Goal: Book appointment/travel/reservation

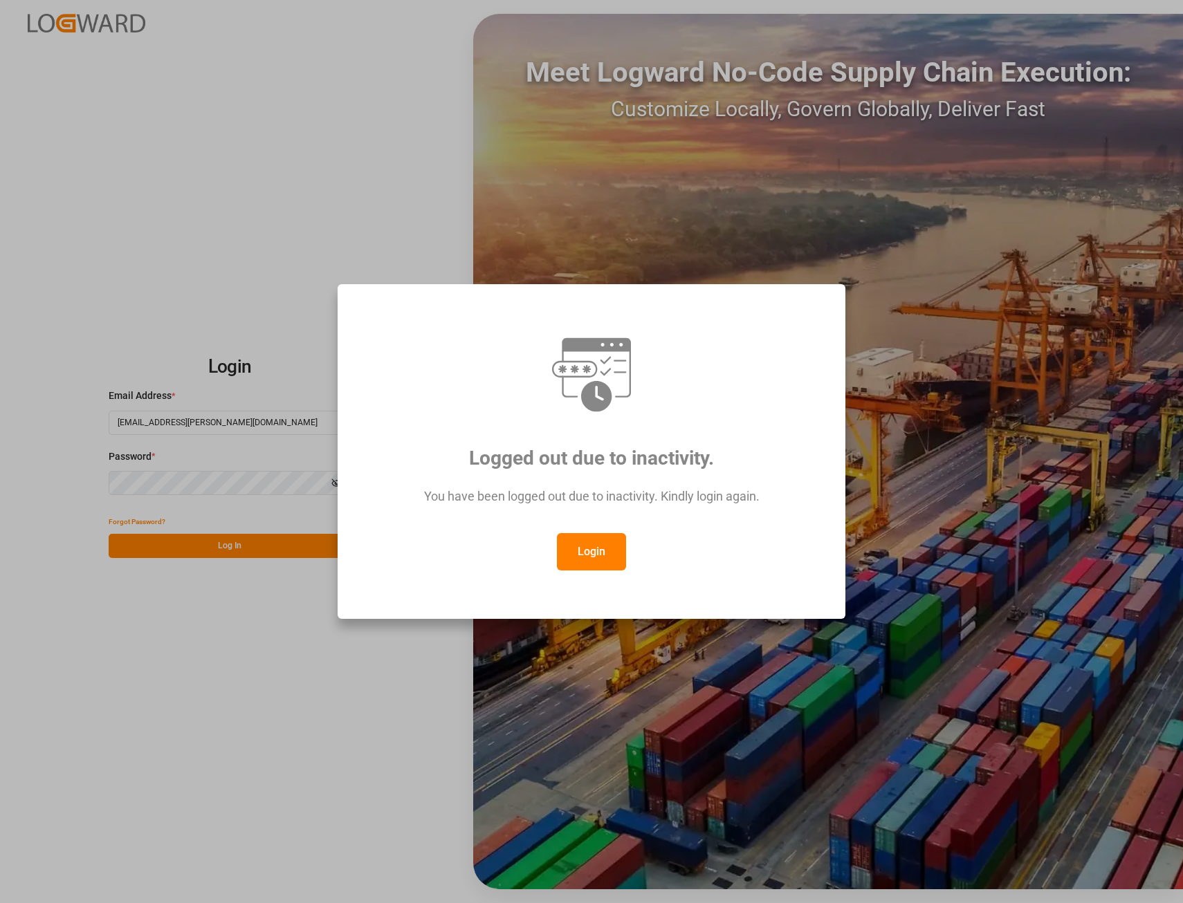
click at [599, 555] on button "Login" at bounding box center [591, 551] width 69 height 37
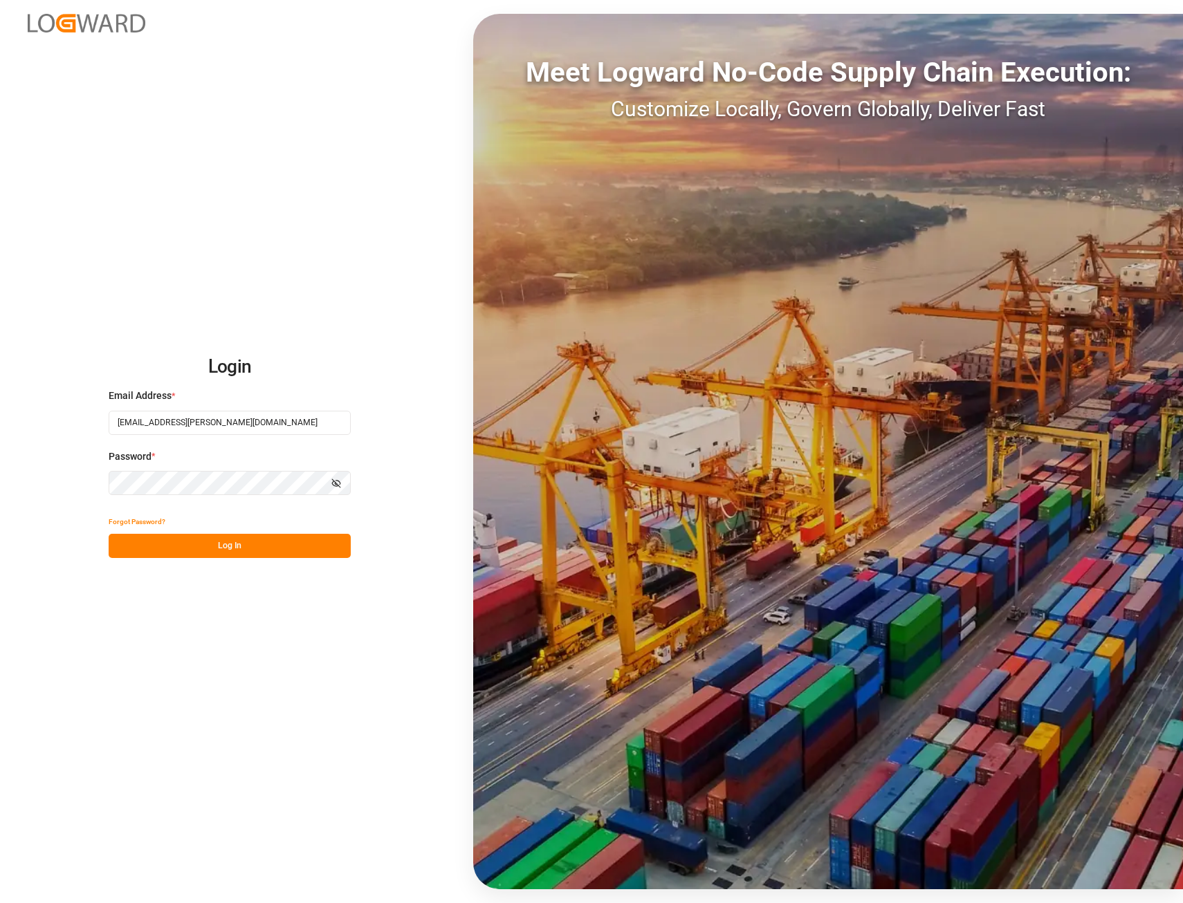
click at [230, 537] on button "Log In" at bounding box center [230, 546] width 242 height 24
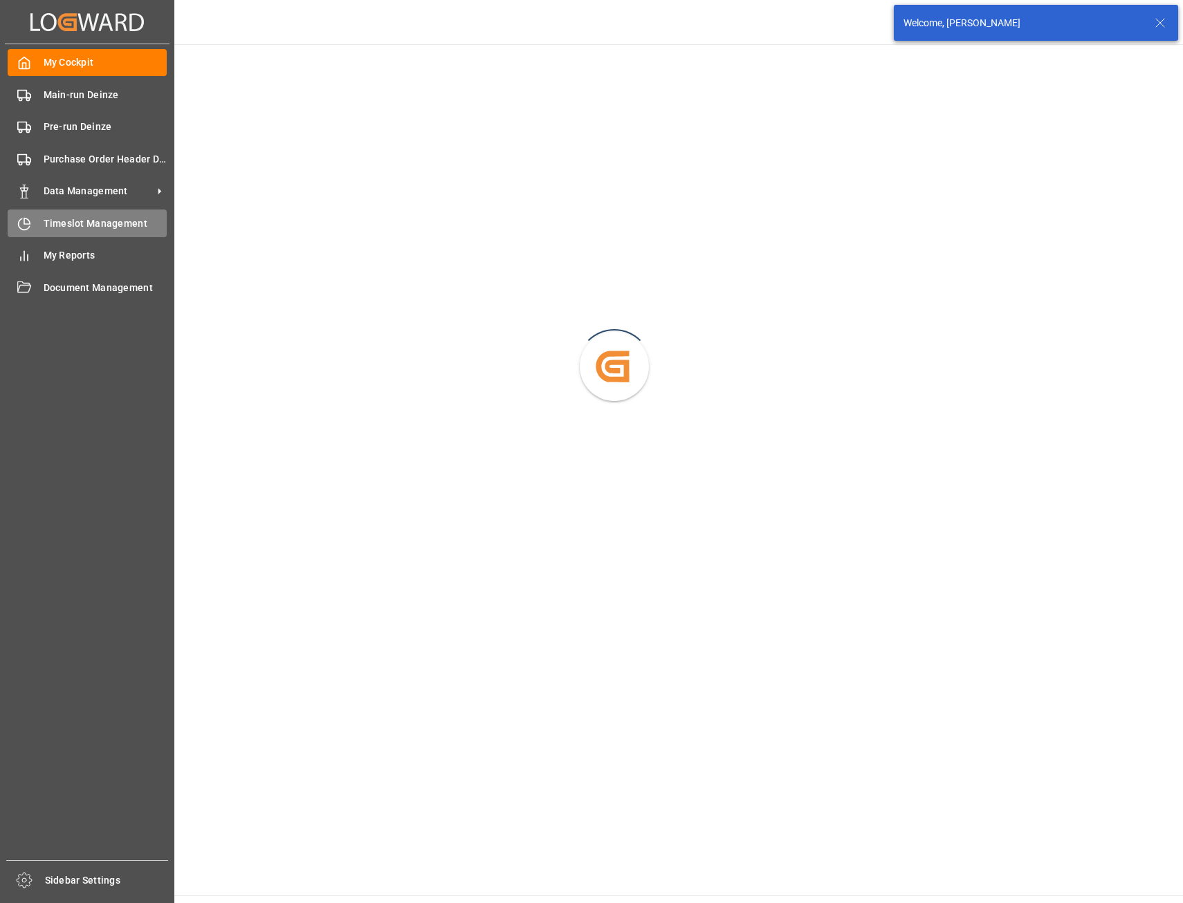
click at [77, 218] on span "Timeslot Management" at bounding box center [106, 224] width 124 height 15
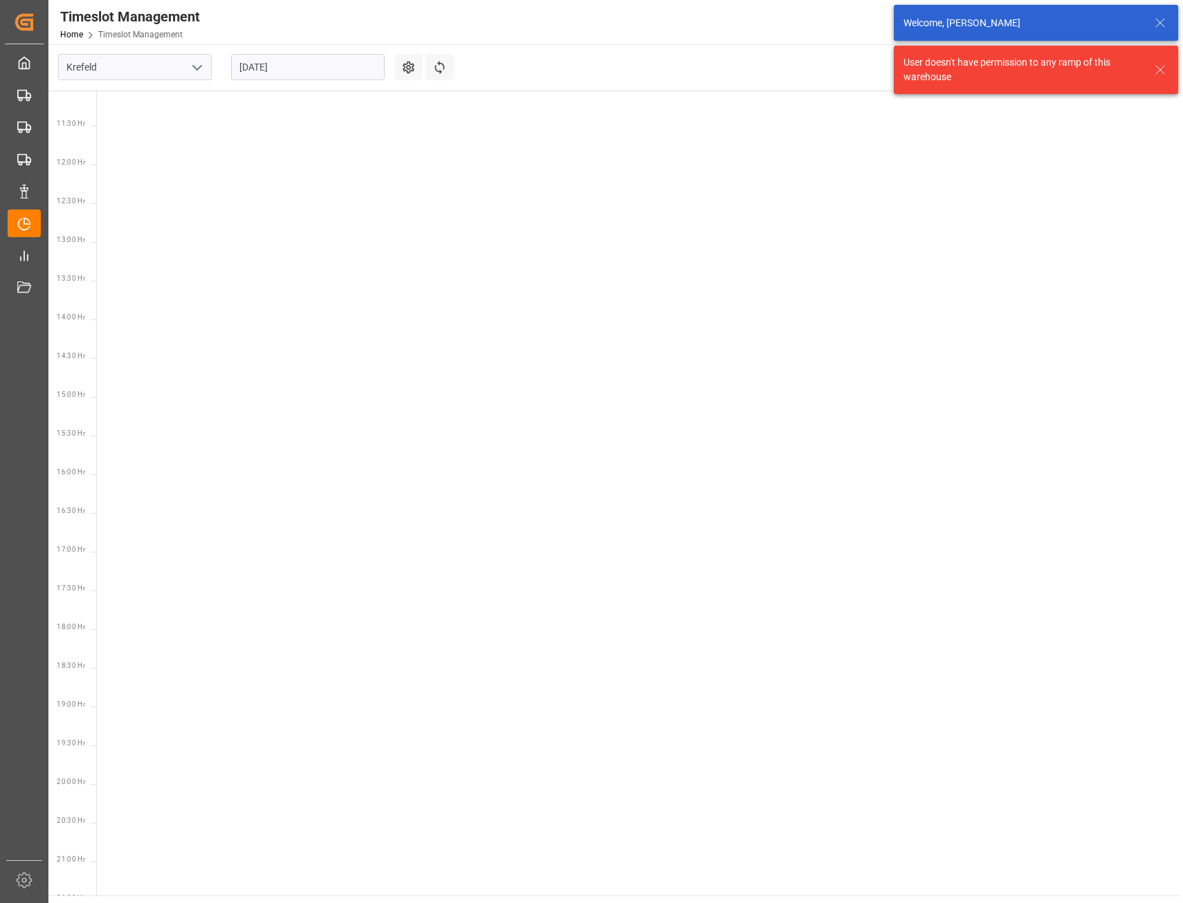
scroll to position [872, 0]
click at [199, 64] on icon "open menu" at bounding box center [197, 67] width 17 height 17
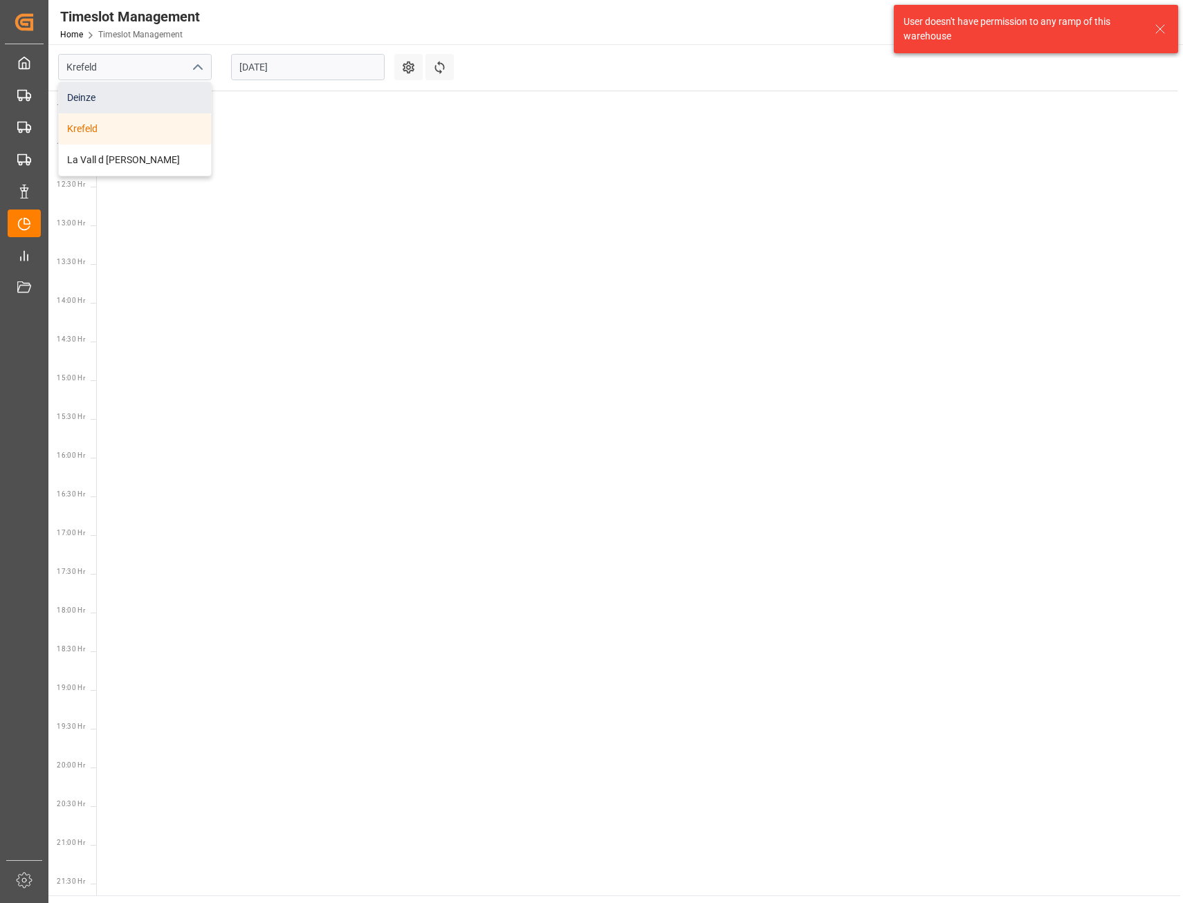
click at [151, 97] on div "Deinze" at bounding box center [135, 97] width 152 height 31
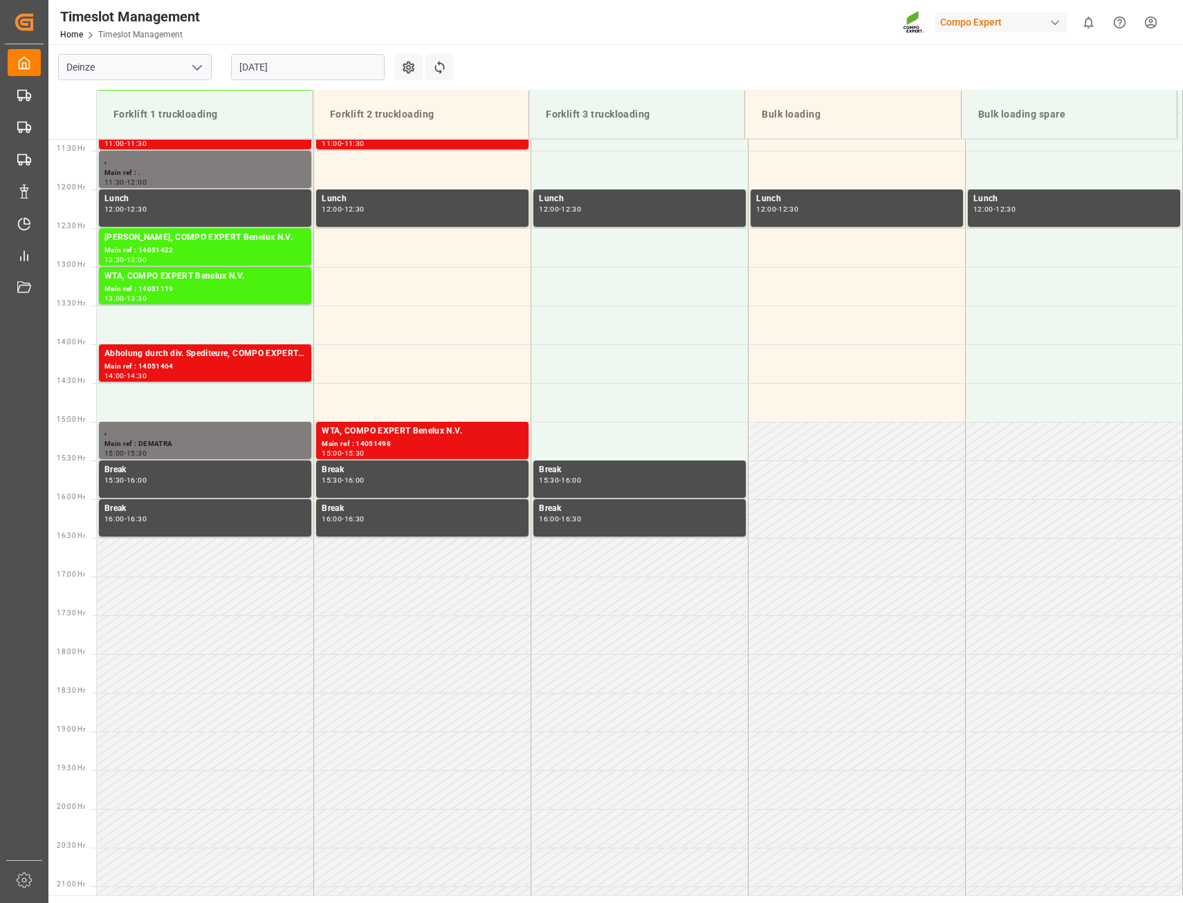
scroll to position [921, 0]
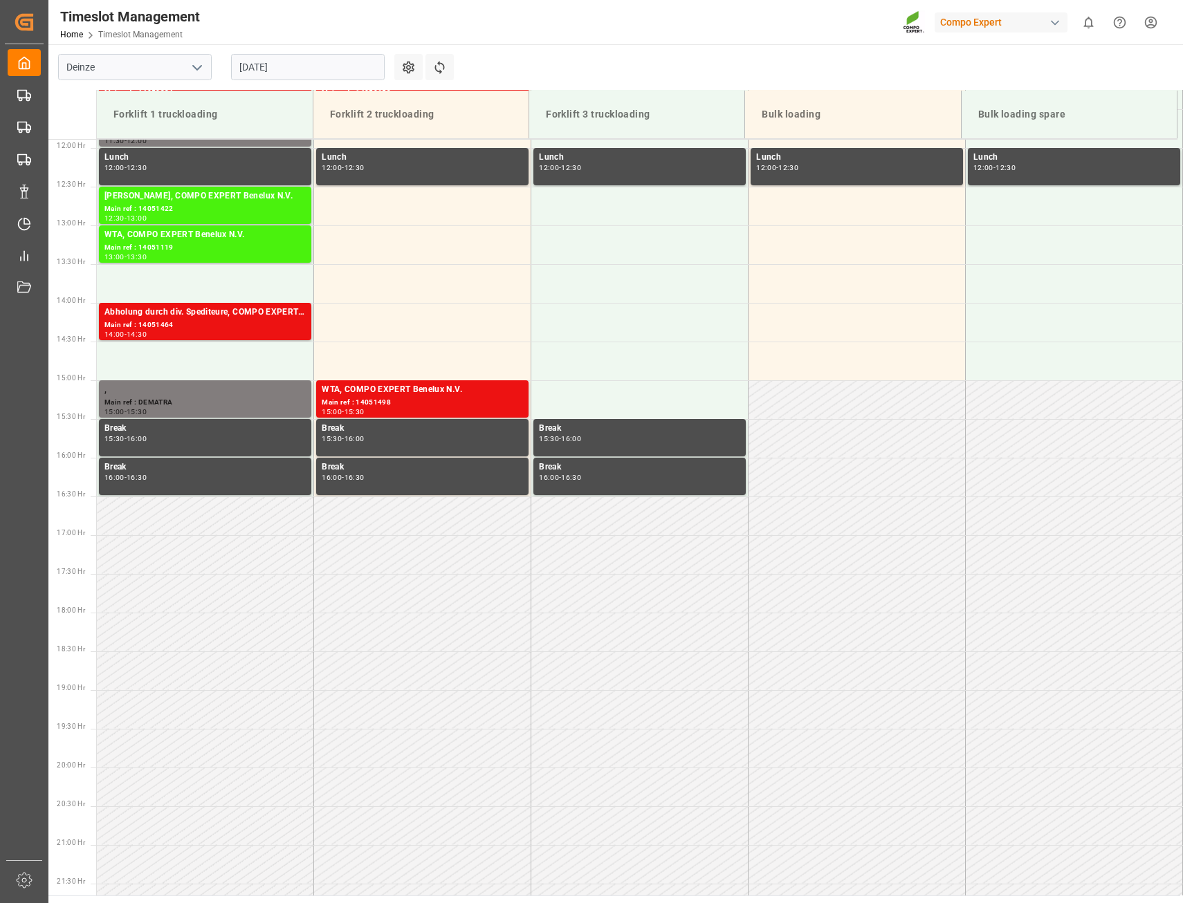
click at [194, 68] on icon "open menu" at bounding box center [197, 67] width 17 height 17
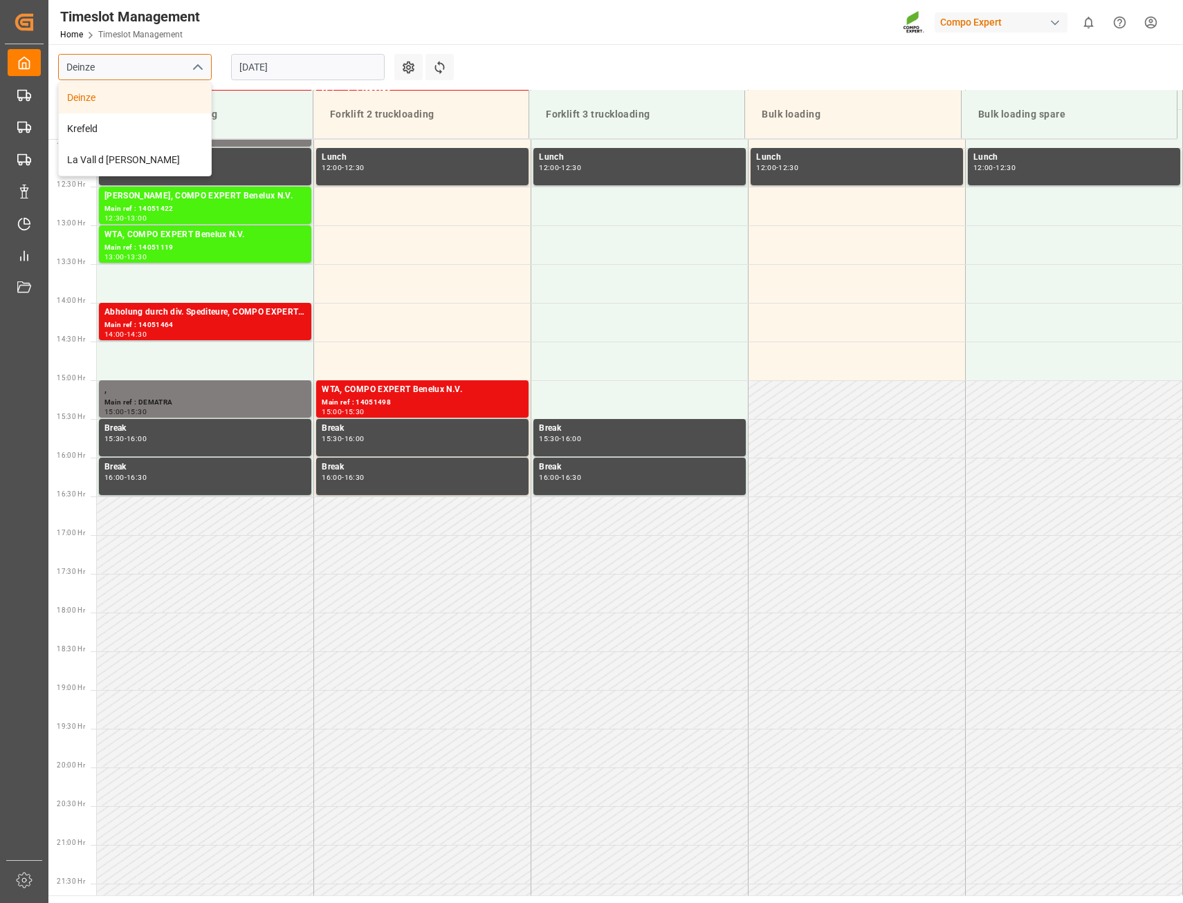
click at [156, 64] on input "Deinze" at bounding box center [135, 67] width 154 height 26
click at [284, 66] on input "[DATE]" at bounding box center [308, 67] width 154 height 26
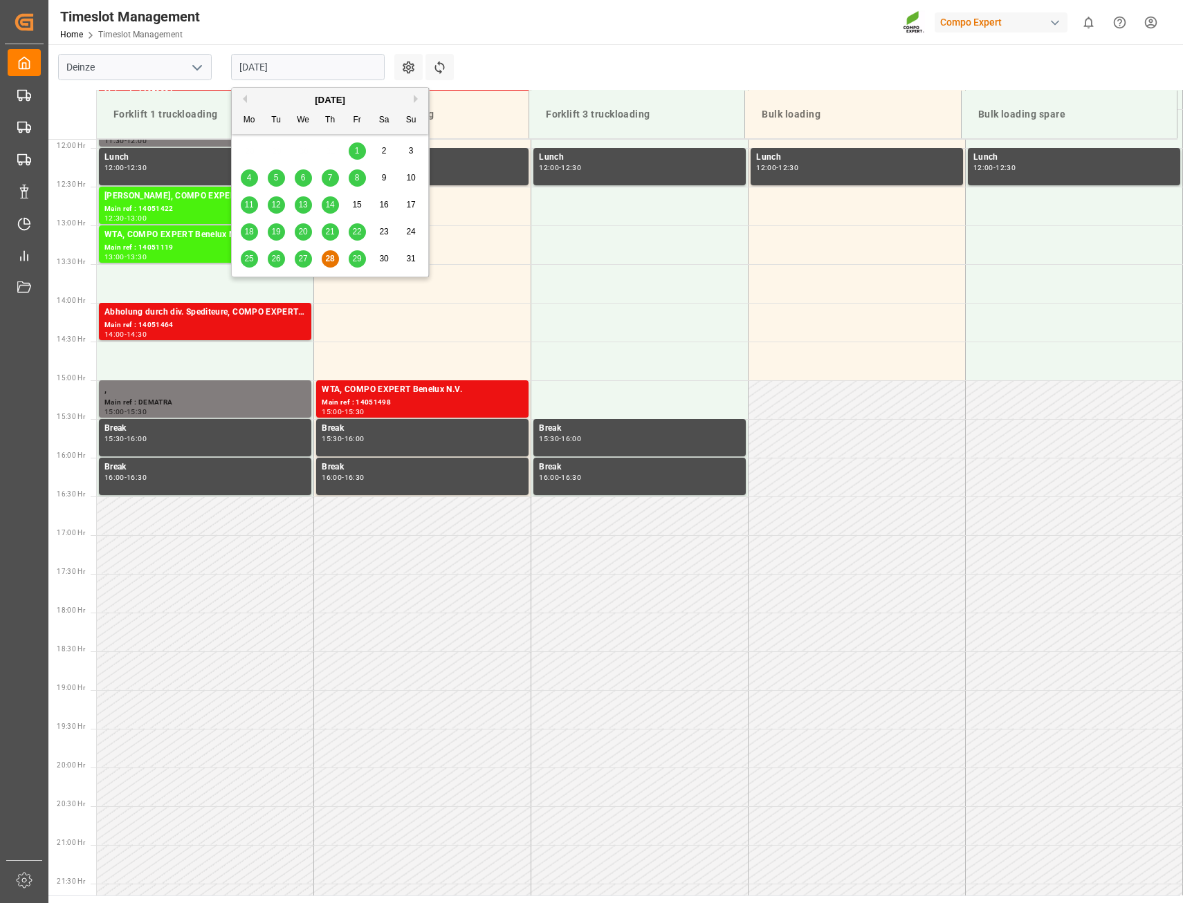
click at [417, 99] on button "Next Month" at bounding box center [418, 99] width 8 height 8
click at [273, 183] on div "9" at bounding box center [276, 178] width 17 height 17
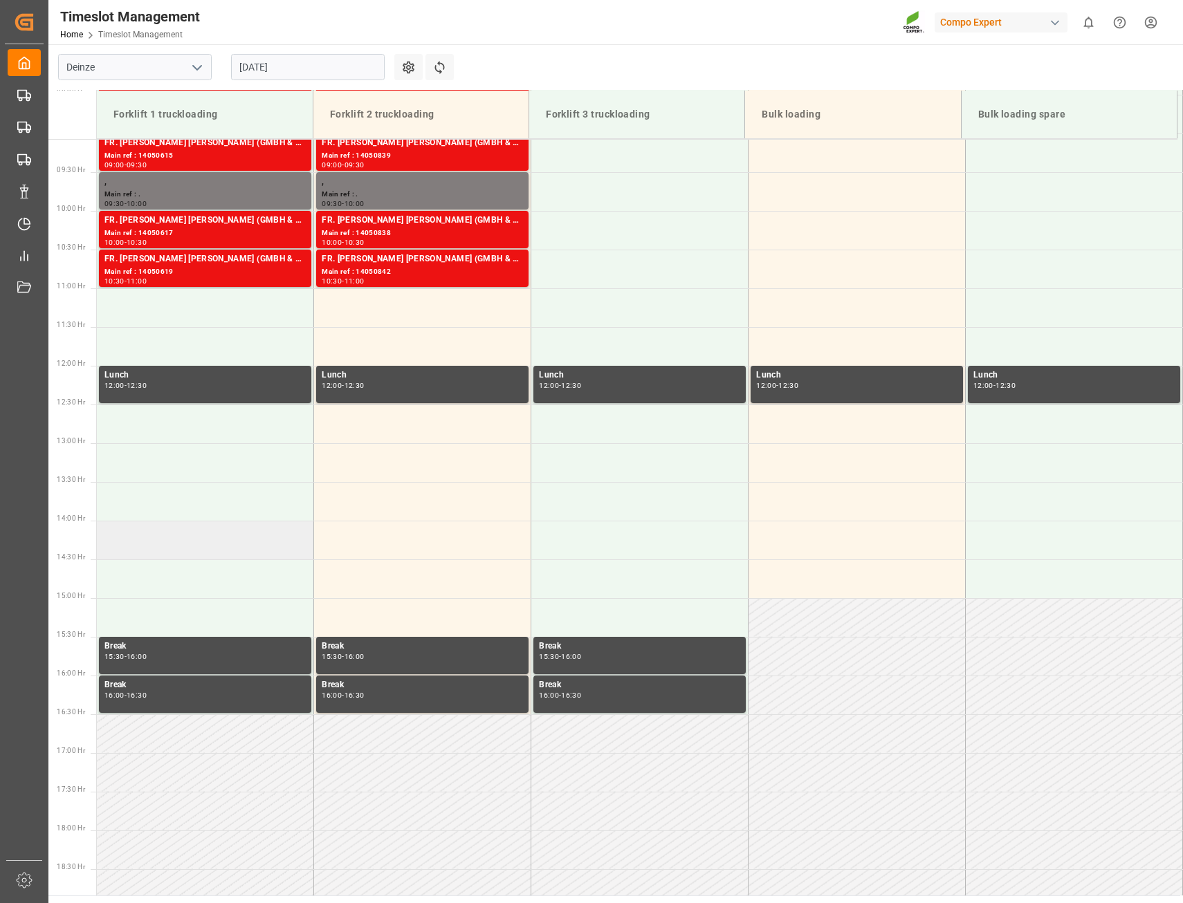
scroll to position [506, 0]
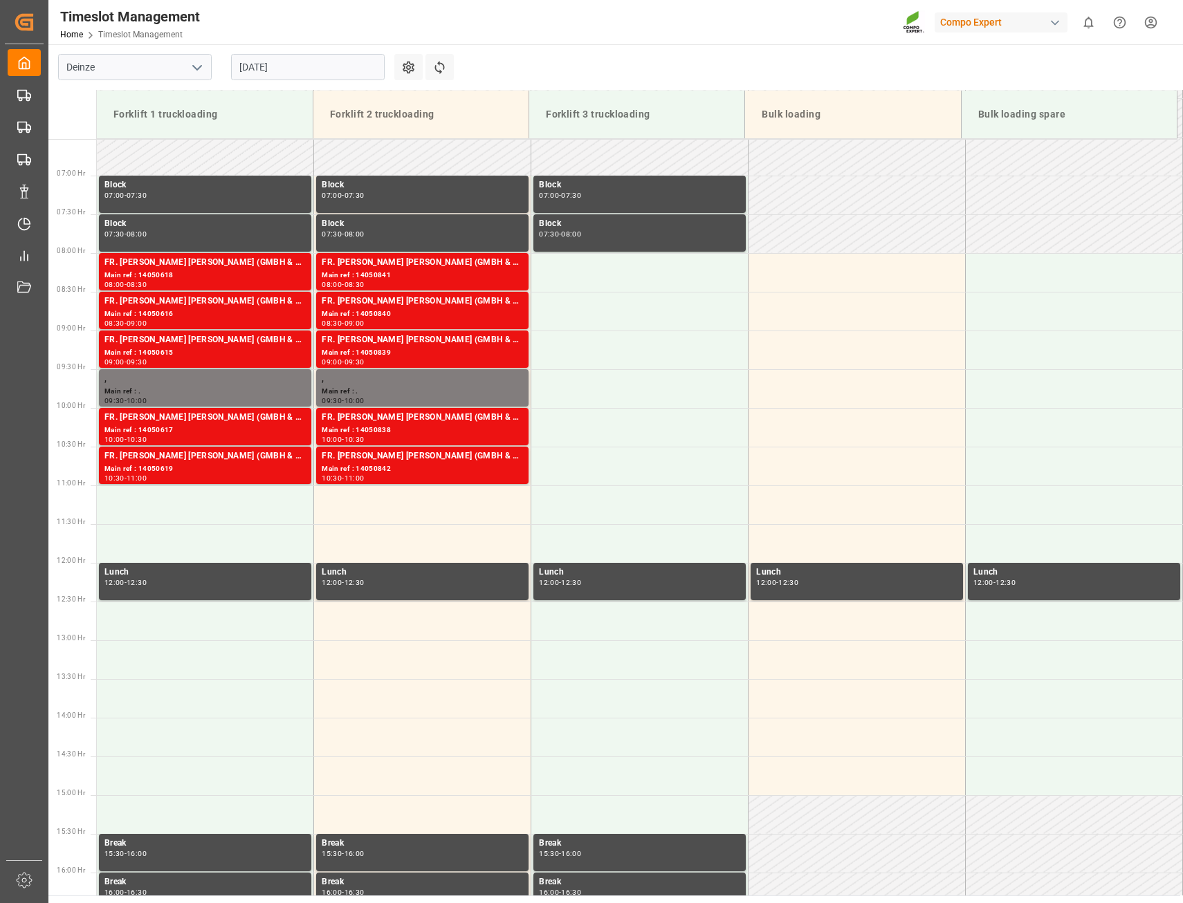
click at [252, 66] on input "[DATE]" at bounding box center [308, 67] width 154 height 26
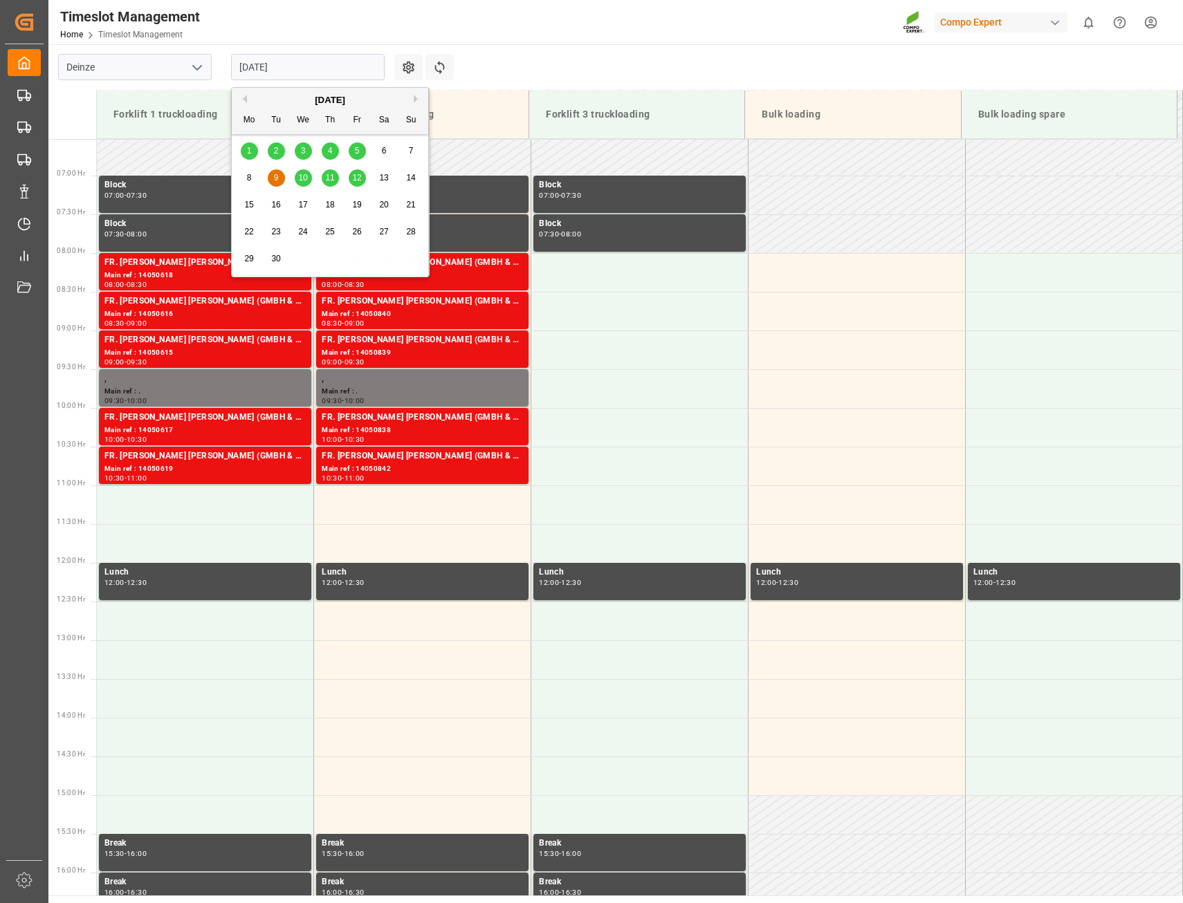
click at [247, 177] on span "8" at bounding box center [249, 178] width 5 height 10
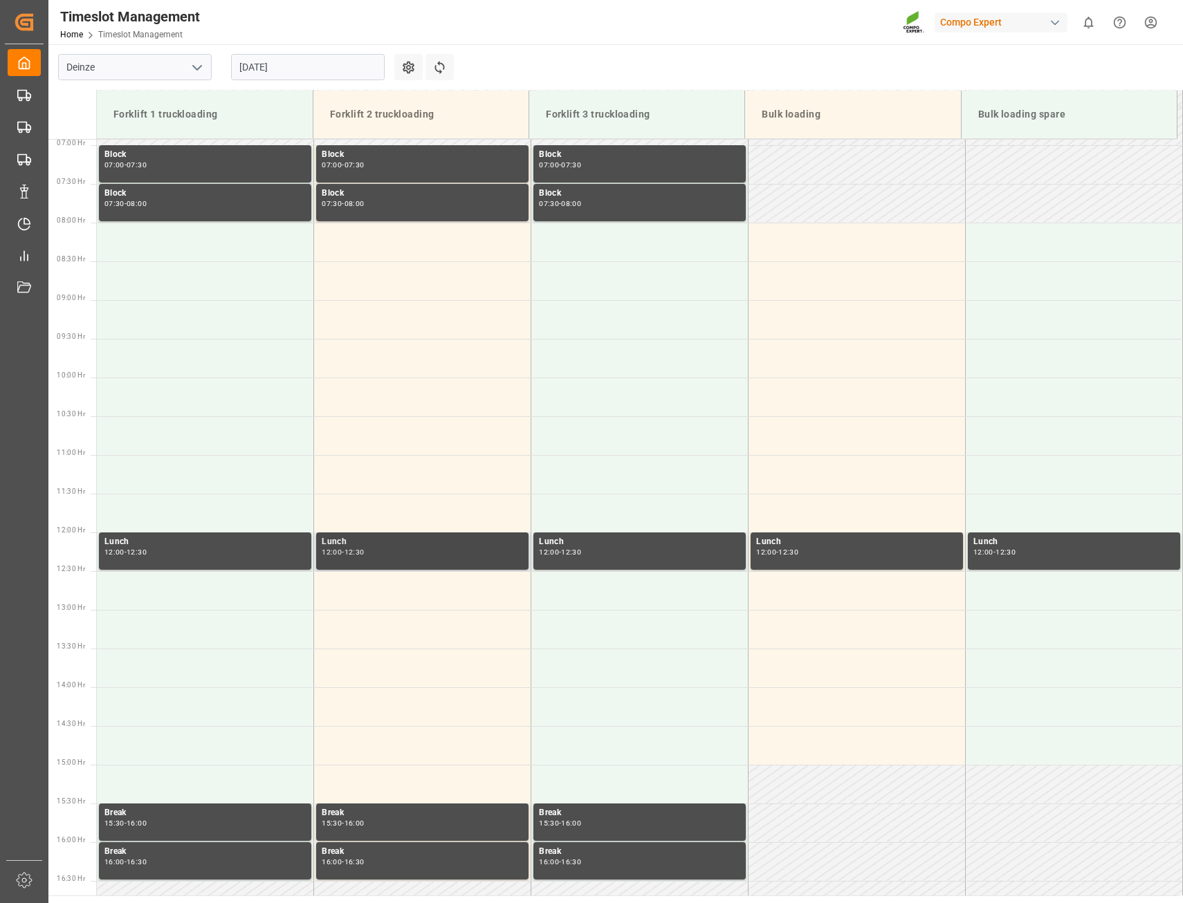
scroll to position [524, 0]
